Goal: Task Accomplishment & Management: Manage account settings

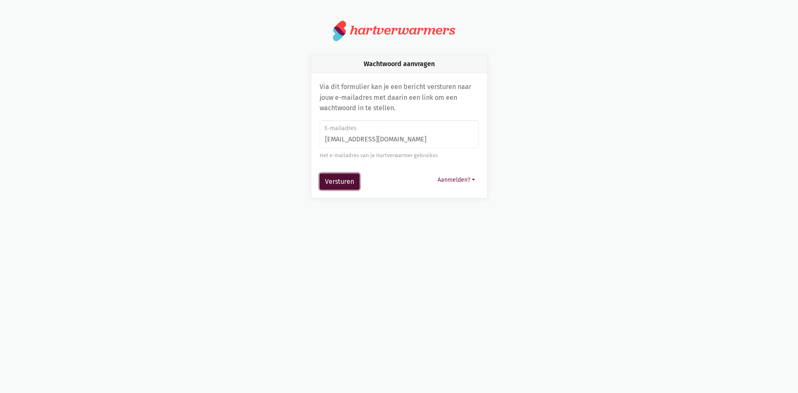
click at [344, 182] on button "Versturen" at bounding box center [339, 181] width 40 height 17
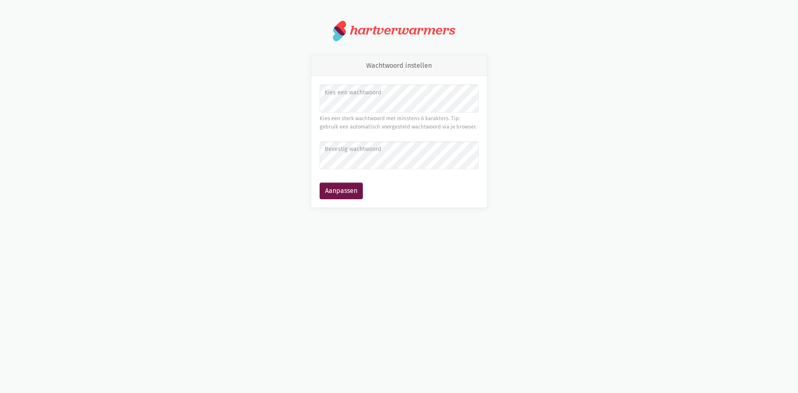
click at [364, 148] on label "Bevestig wachtwoord" at bounding box center [398, 149] width 148 height 9
click at [351, 190] on button "Aanpassen" at bounding box center [340, 190] width 43 height 17
